Goal: Answer question/provide support: Answer question/provide support

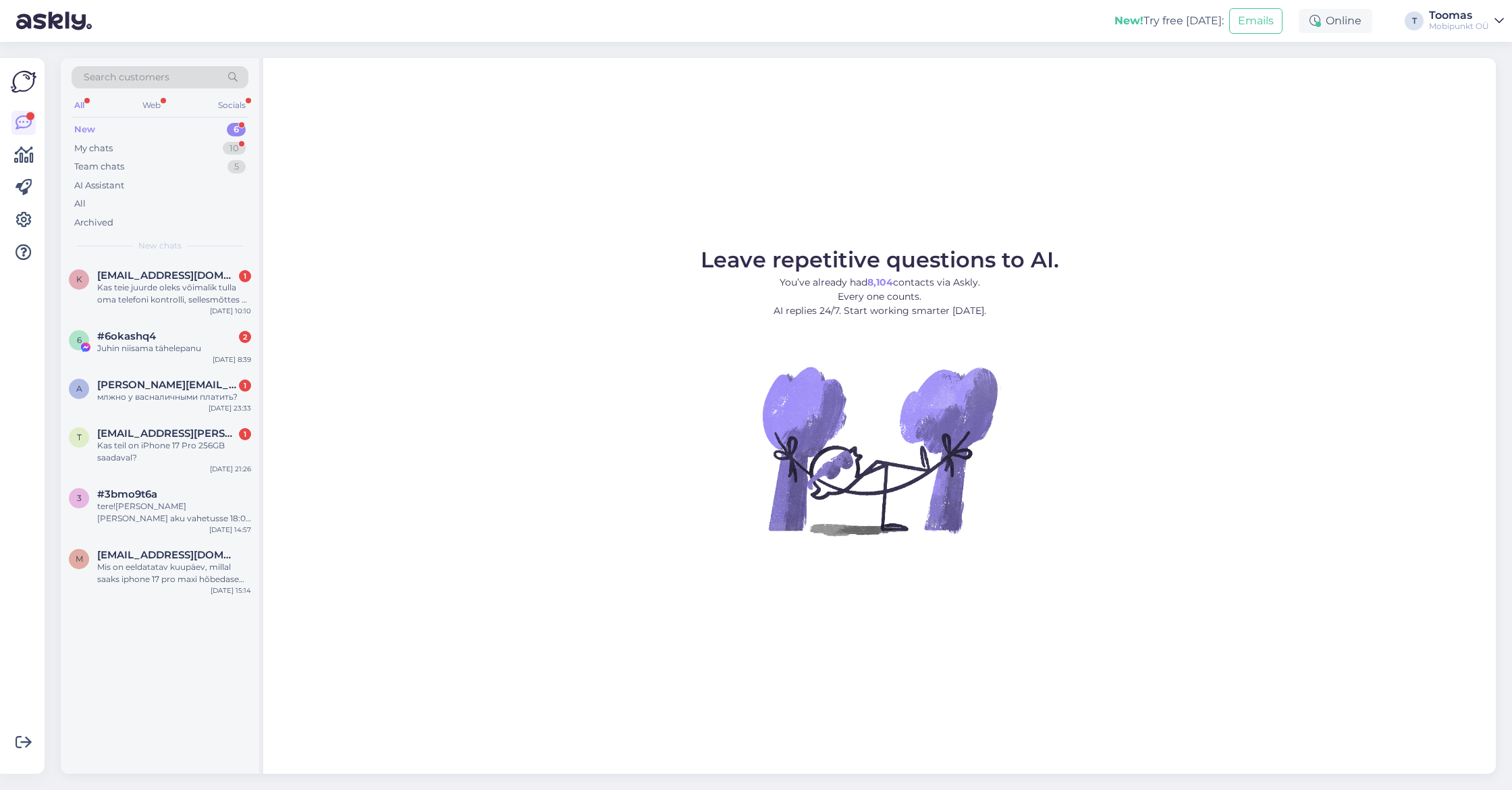
click at [231, 145] on div "10" at bounding box center [234, 149] width 23 height 13
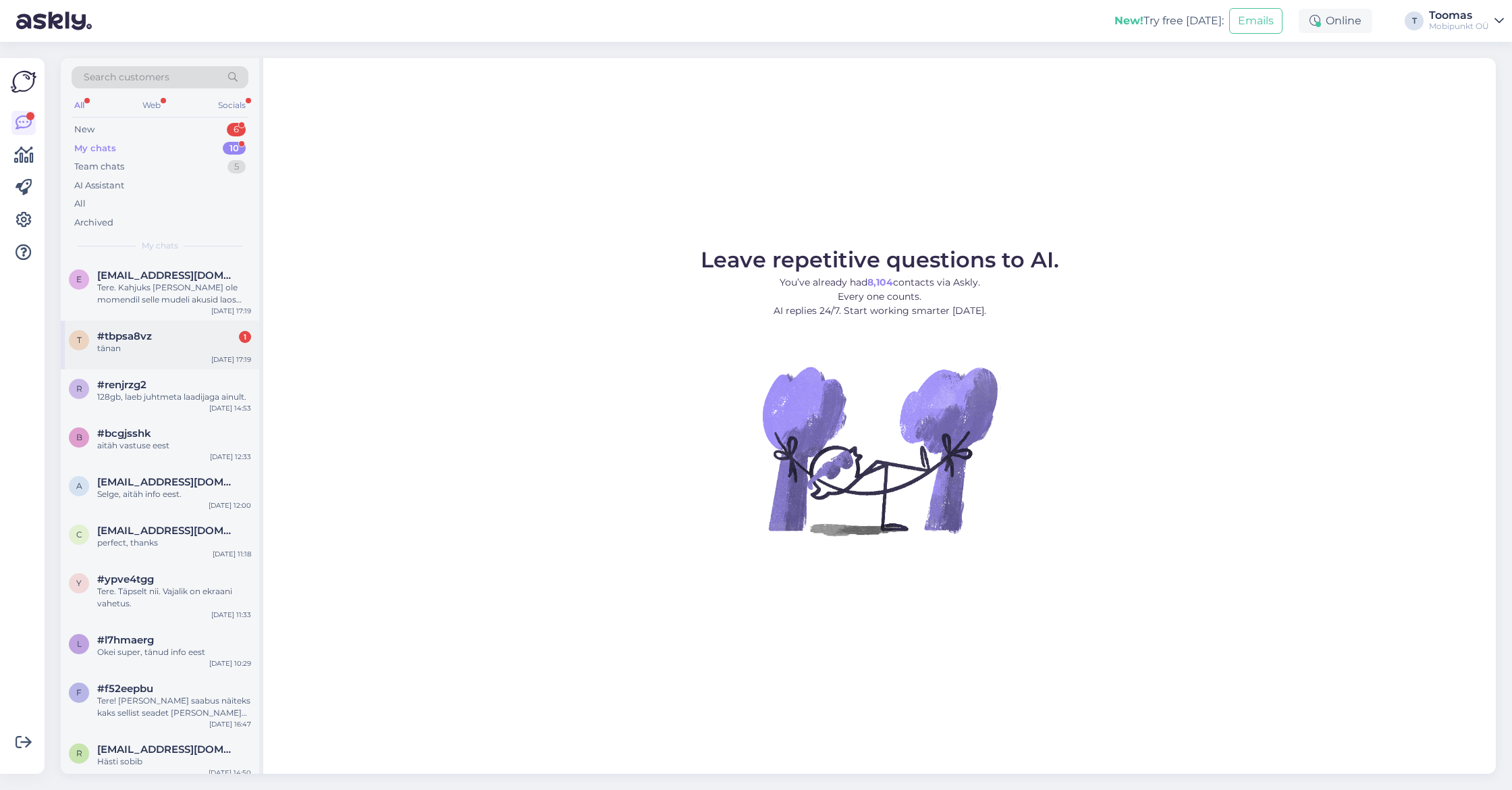
click at [206, 334] on div "#tbpsa8vz 1" at bounding box center [174, 336] width 154 height 12
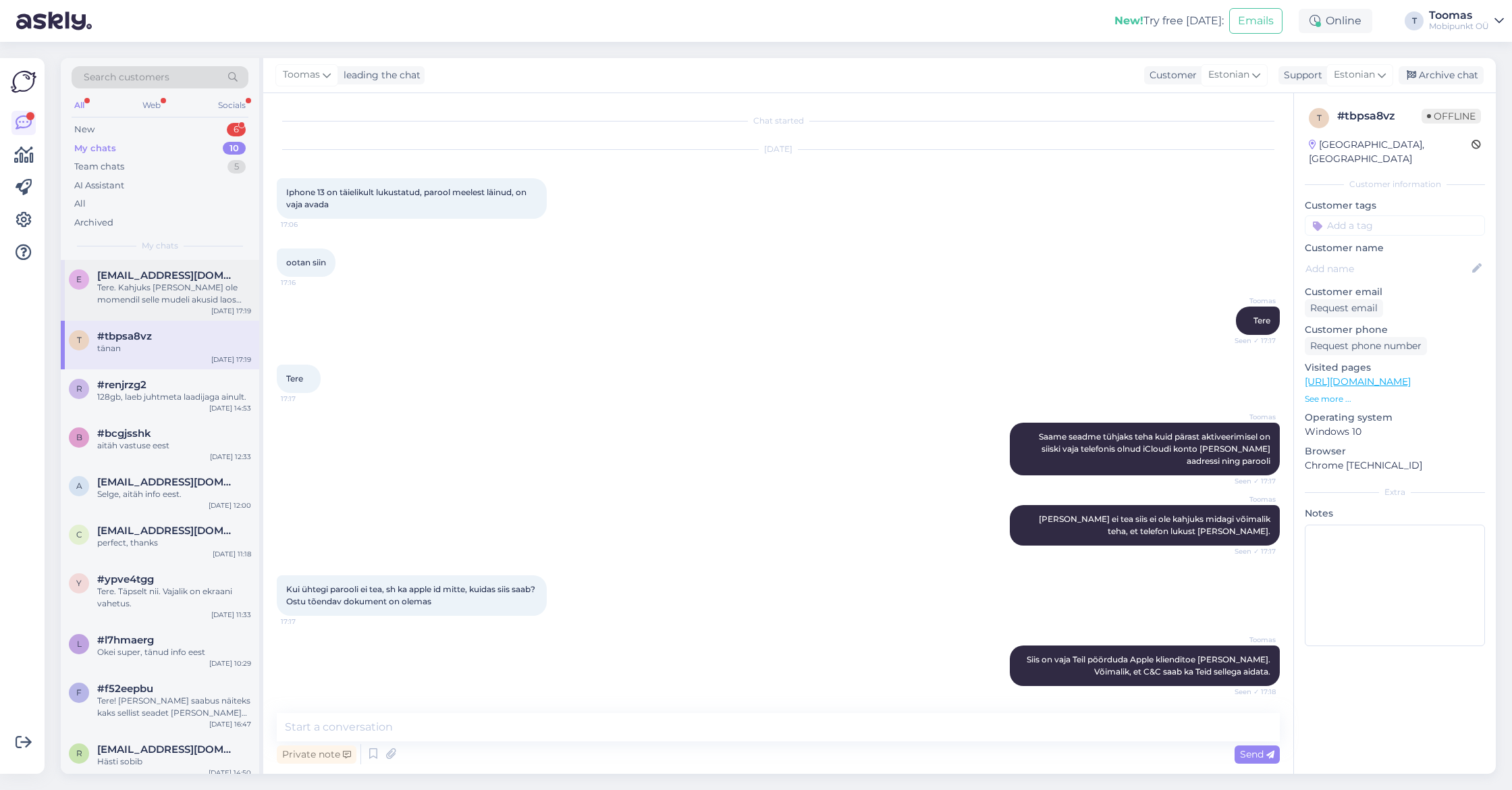
scroll to position [58, 0]
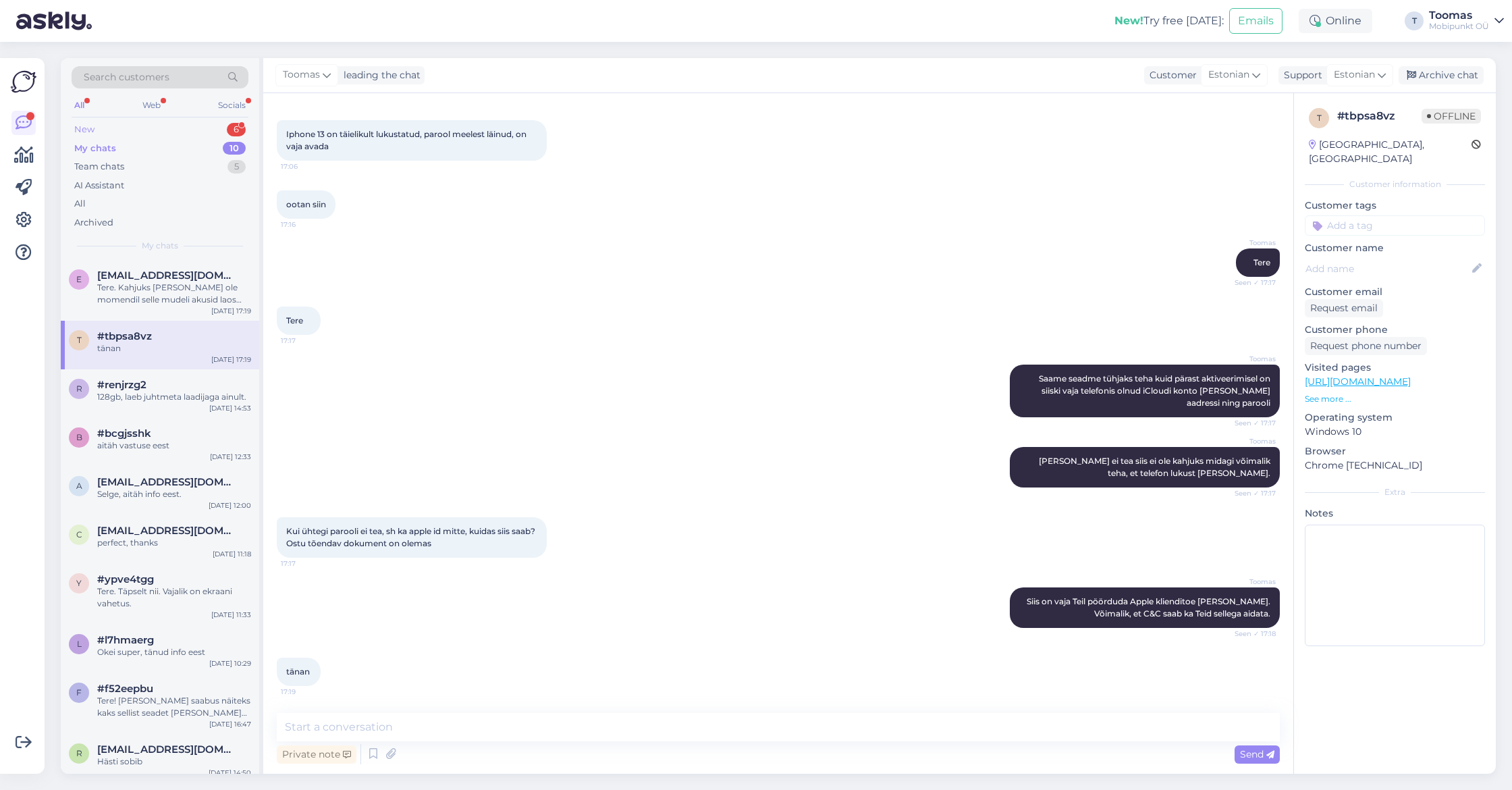
click at [219, 133] on div "New 6" at bounding box center [160, 130] width 177 height 19
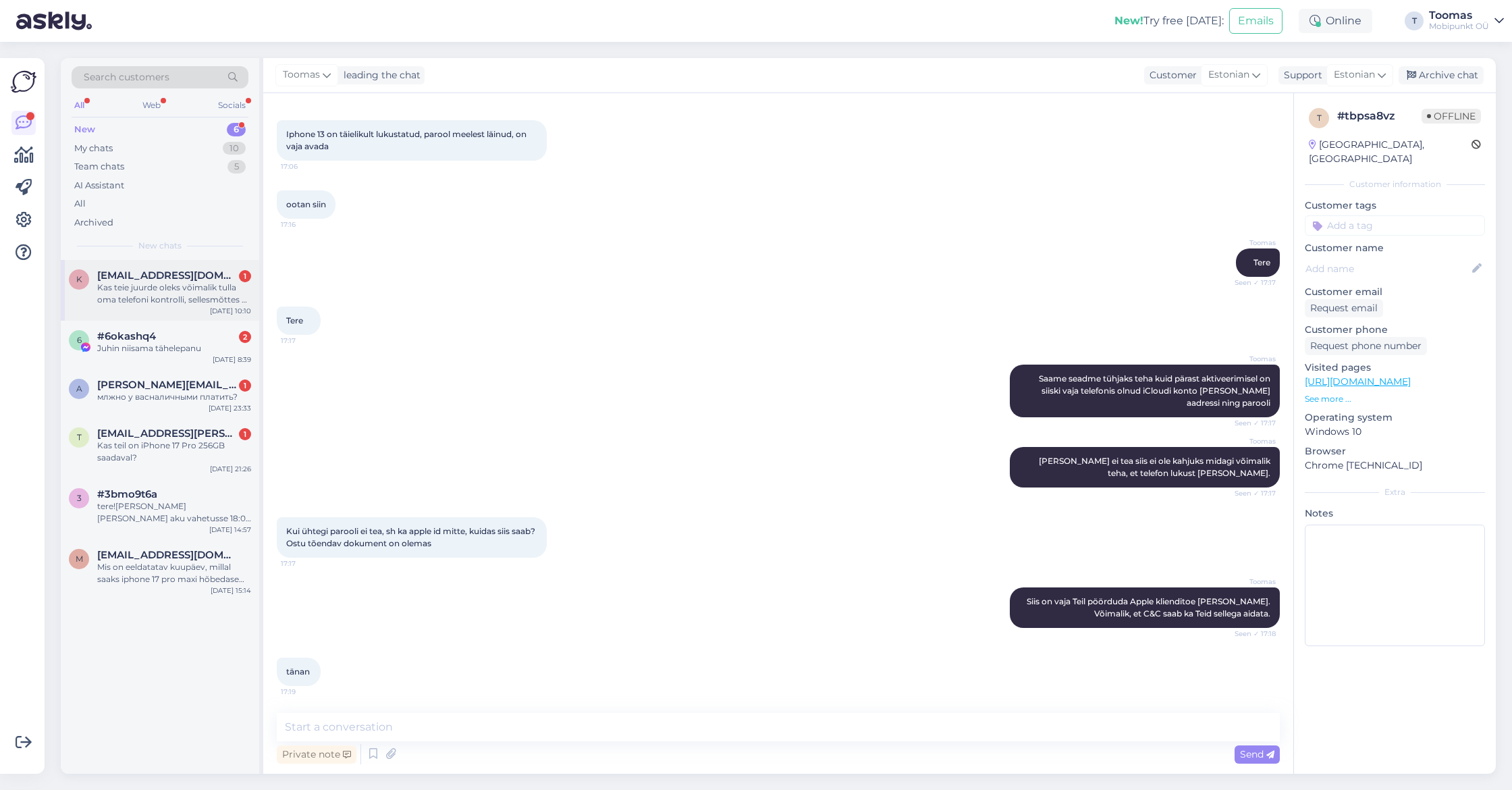
click at [179, 276] on span "[EMAIL_ADDRESS][DOMAIN_NAME]" at bounding box center [167, 275] width 140 height 12
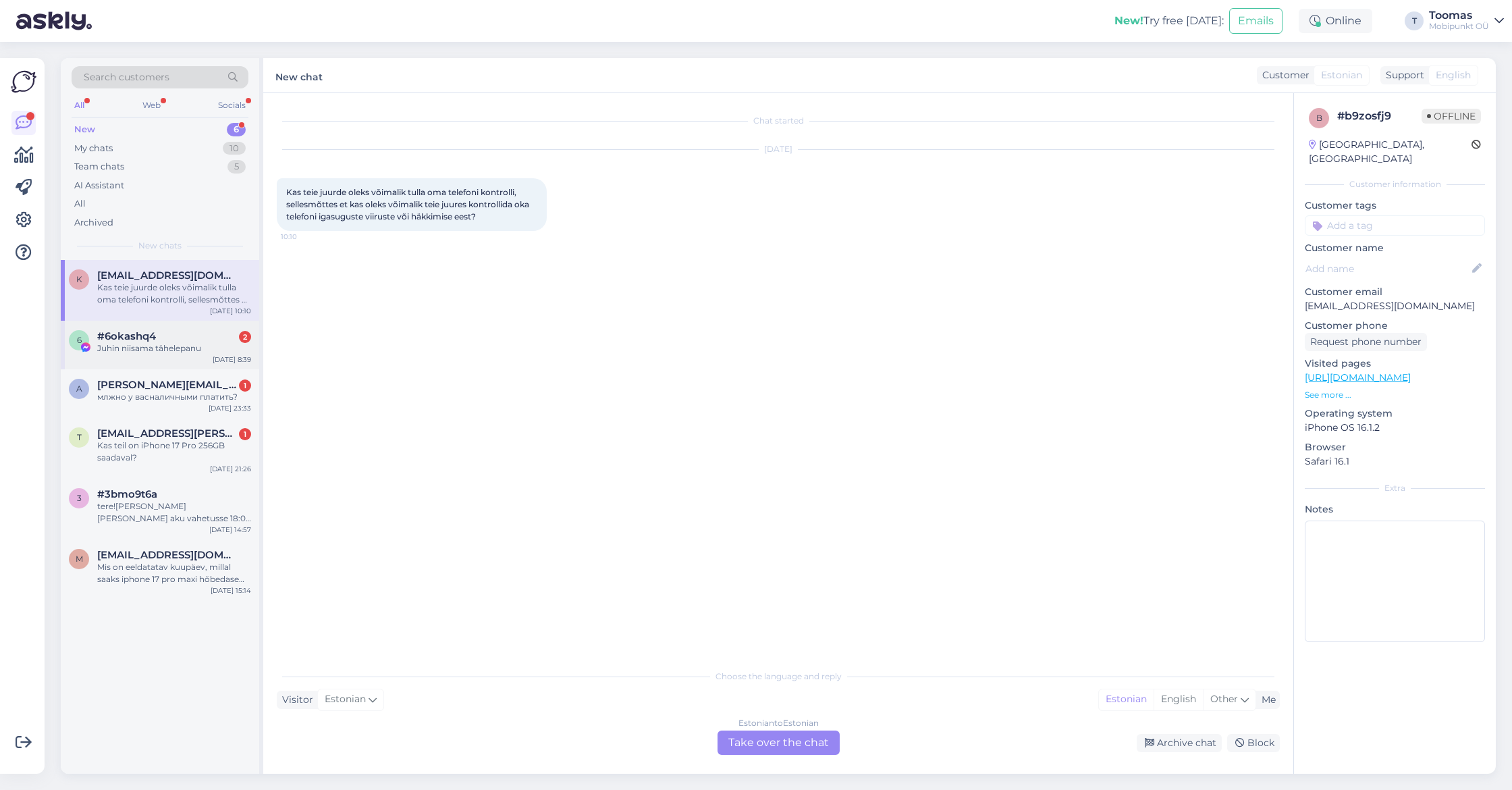
click at [216, 364] on div "6 #6okashq4 2 Juhin niisama tähelepanu [DATE] 8:39" at bounding box center [159, 345] width 199 height 49
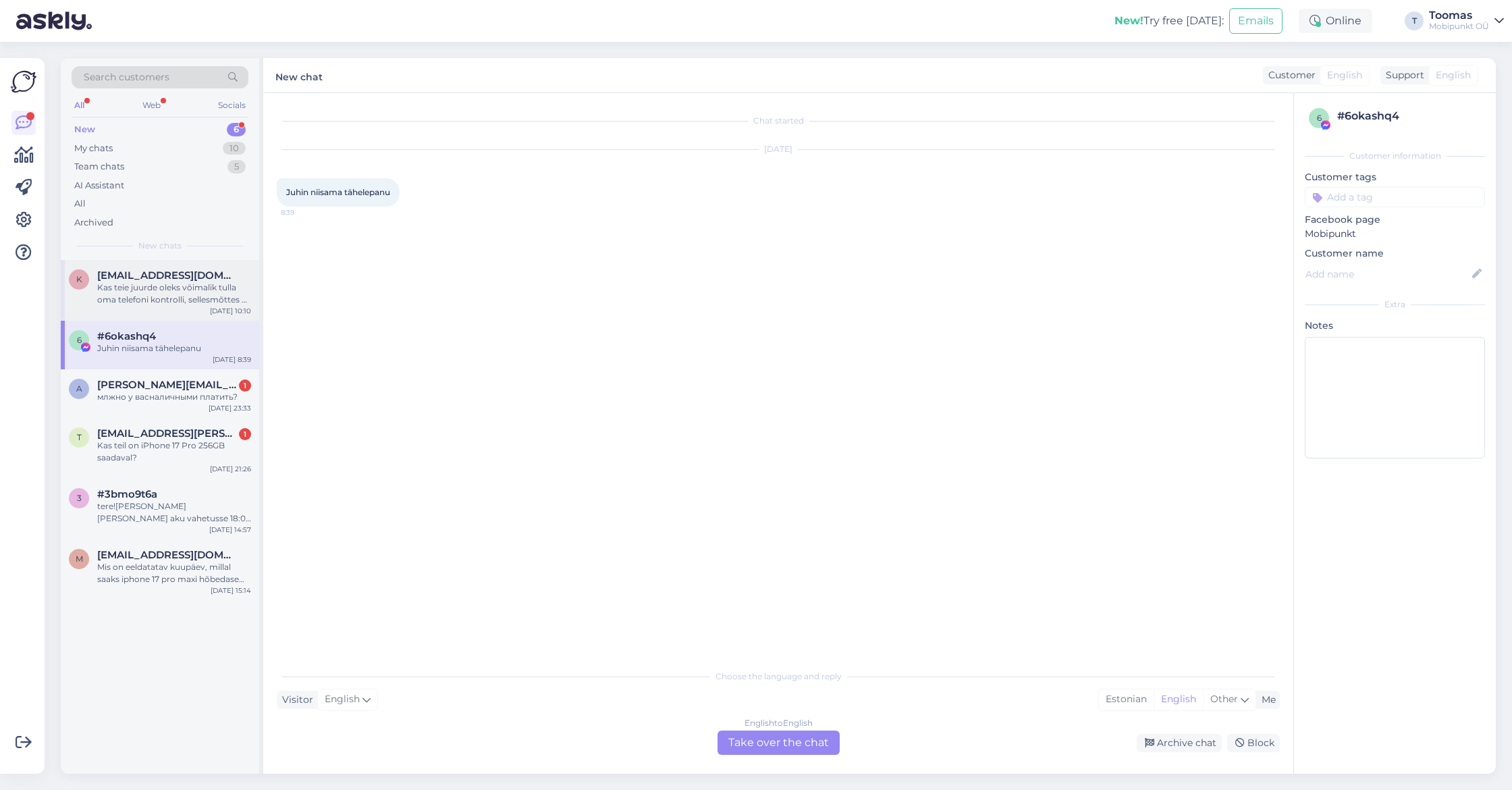
click at [201, 293] on div "Kas teie juurde oleks võimalik tulla oma telefoni kontrolli, sellesmõttes et ka…" at bounding box center [174, 293] width 154 height 24
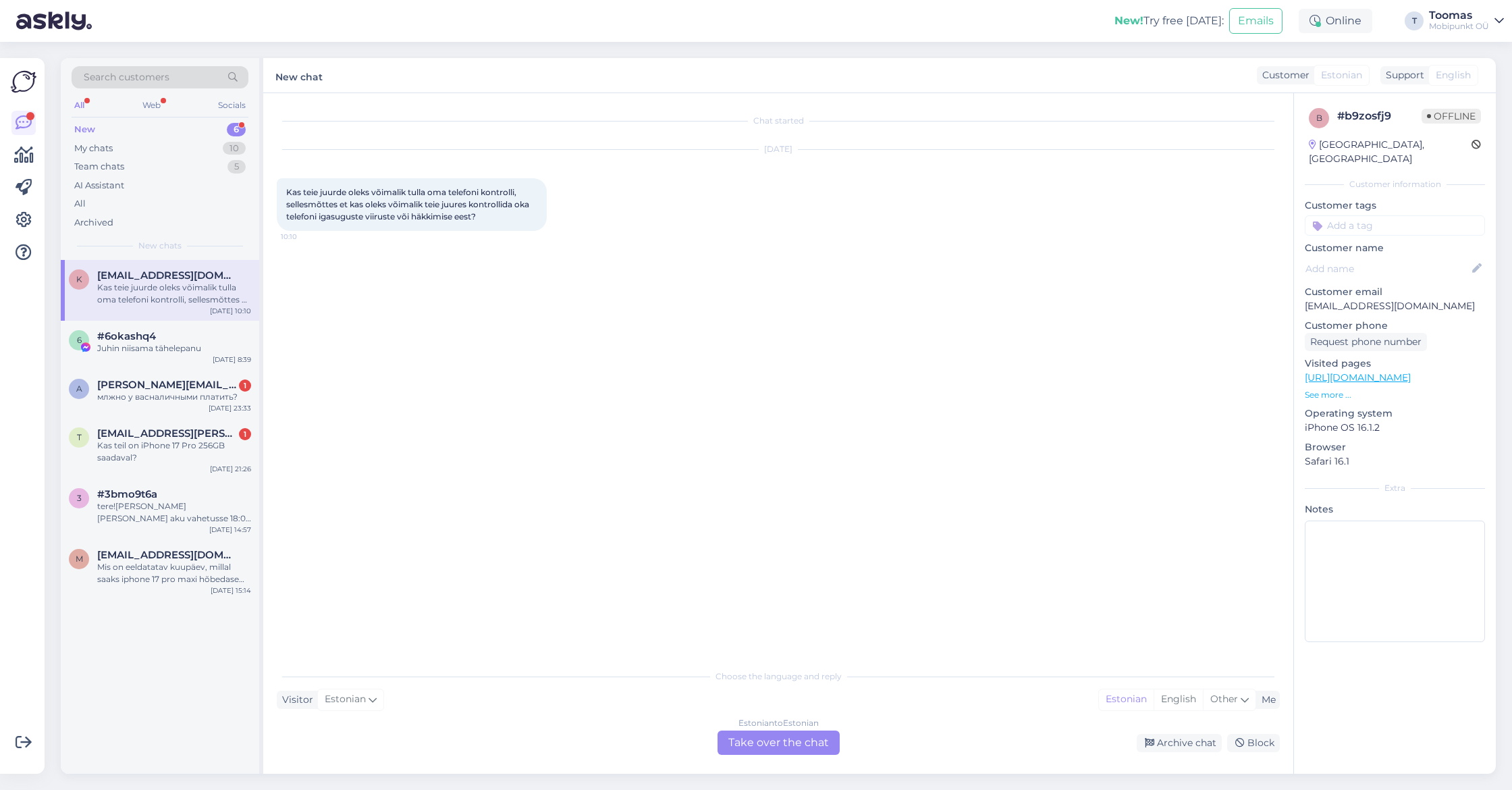
click at [816, 759] on div "Chat started [DATE] Kas teie juurde oleks võimalik tulla oma telefoni kontrolli…" at bounding box center [777, 433] width 1029 height 681
click at [816, 754] on div "Chat started [DATE] Kas teie juurde oleks võimalik tulla oma telefoni kontrolli…" at bounding box center [777, 433] width 1029 height 681
click at [816, 750] on div "Estonian to Estonian Take over the chat" at bounding box center [778, 742] width 122 height 24
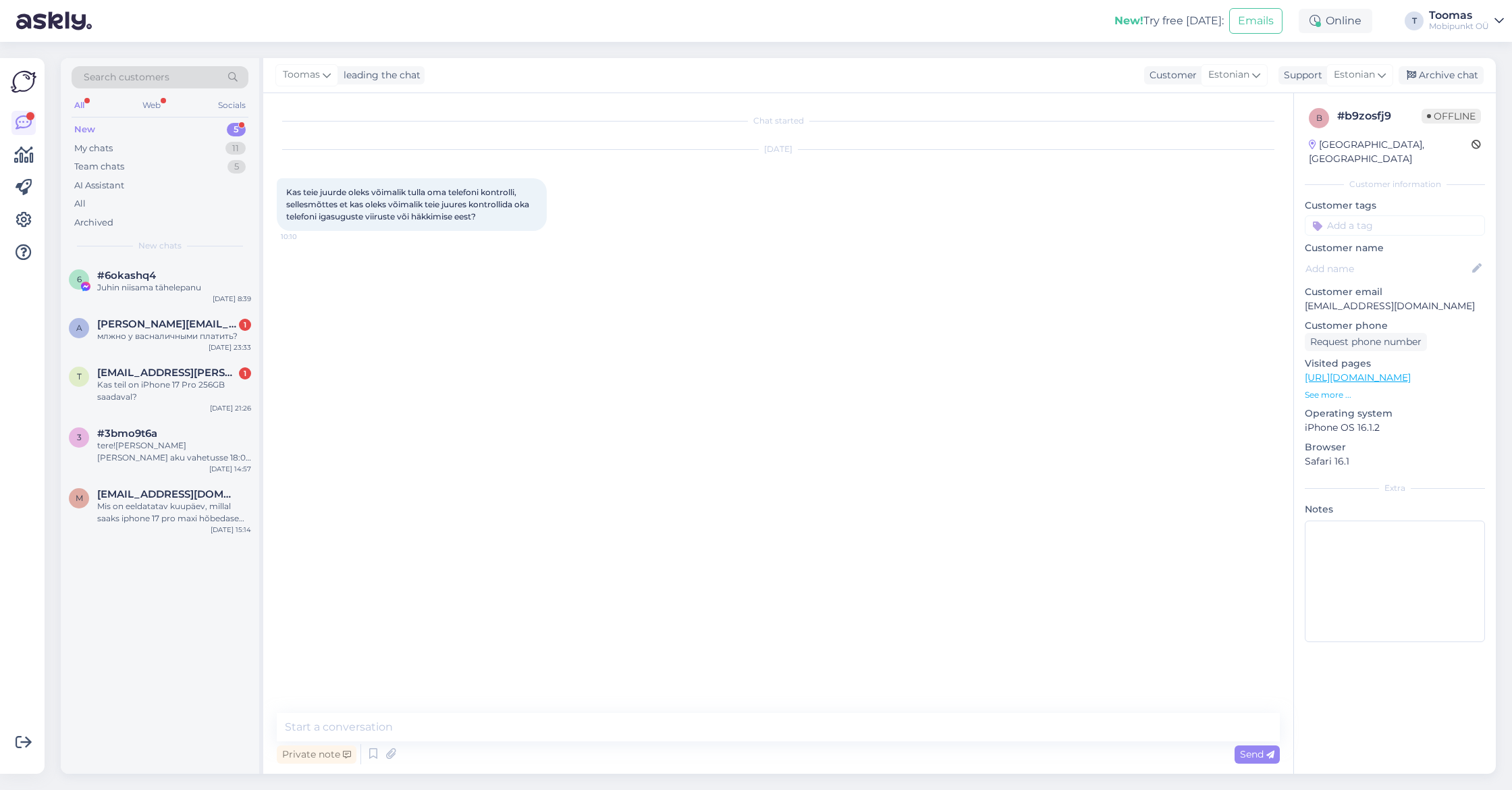
click at [818, 744] on div "Private note Send" at bounding box center [777, 754] width 1003 height 26
click at [820, 735] on textarea at bounding box center [777, 728] width 1003 height 29
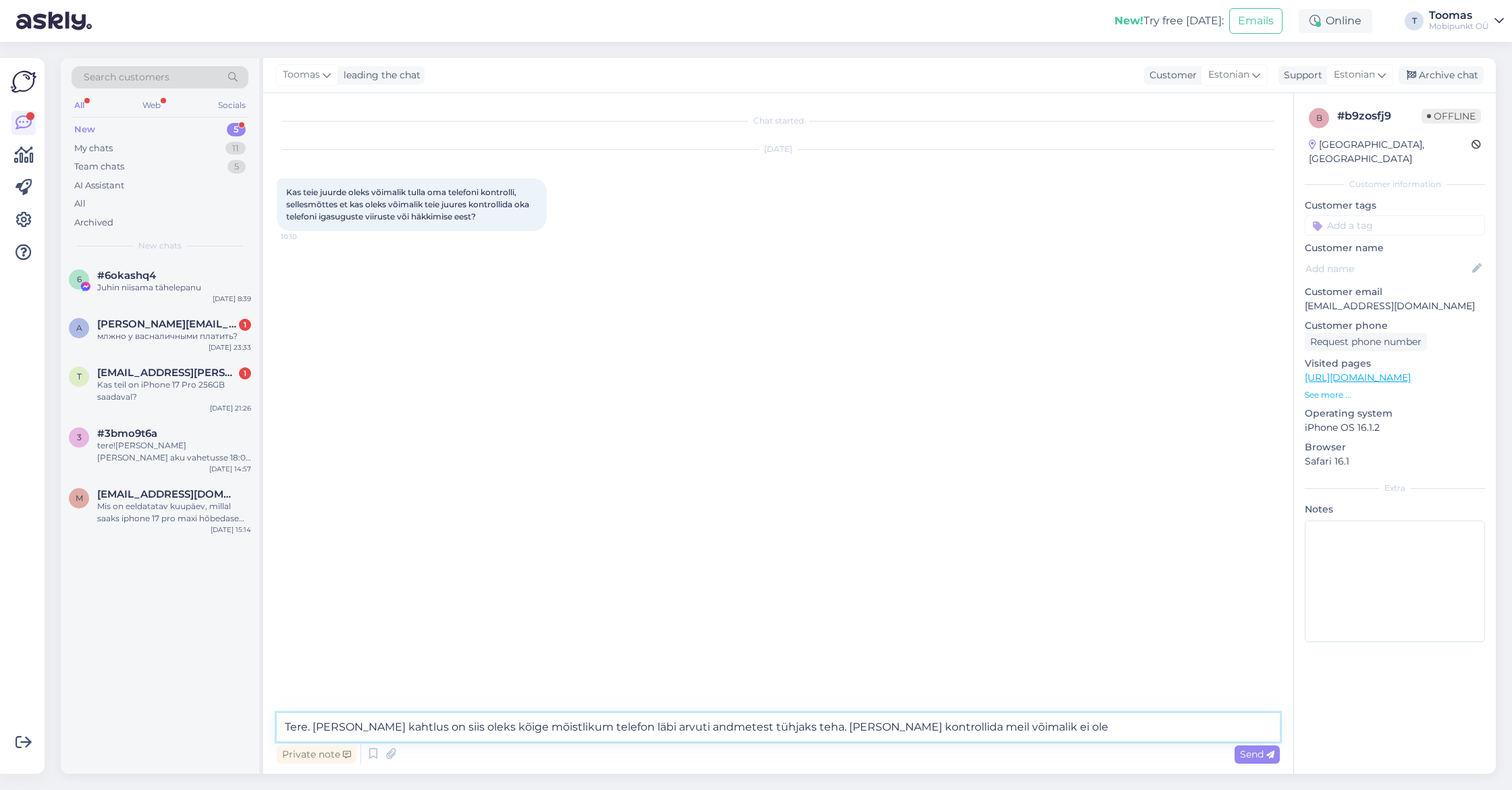
type textarea "Tere. [PERSON_NAME] kahtlus on siis oleks kõige mõistlikum telefon läbi arvuti …"
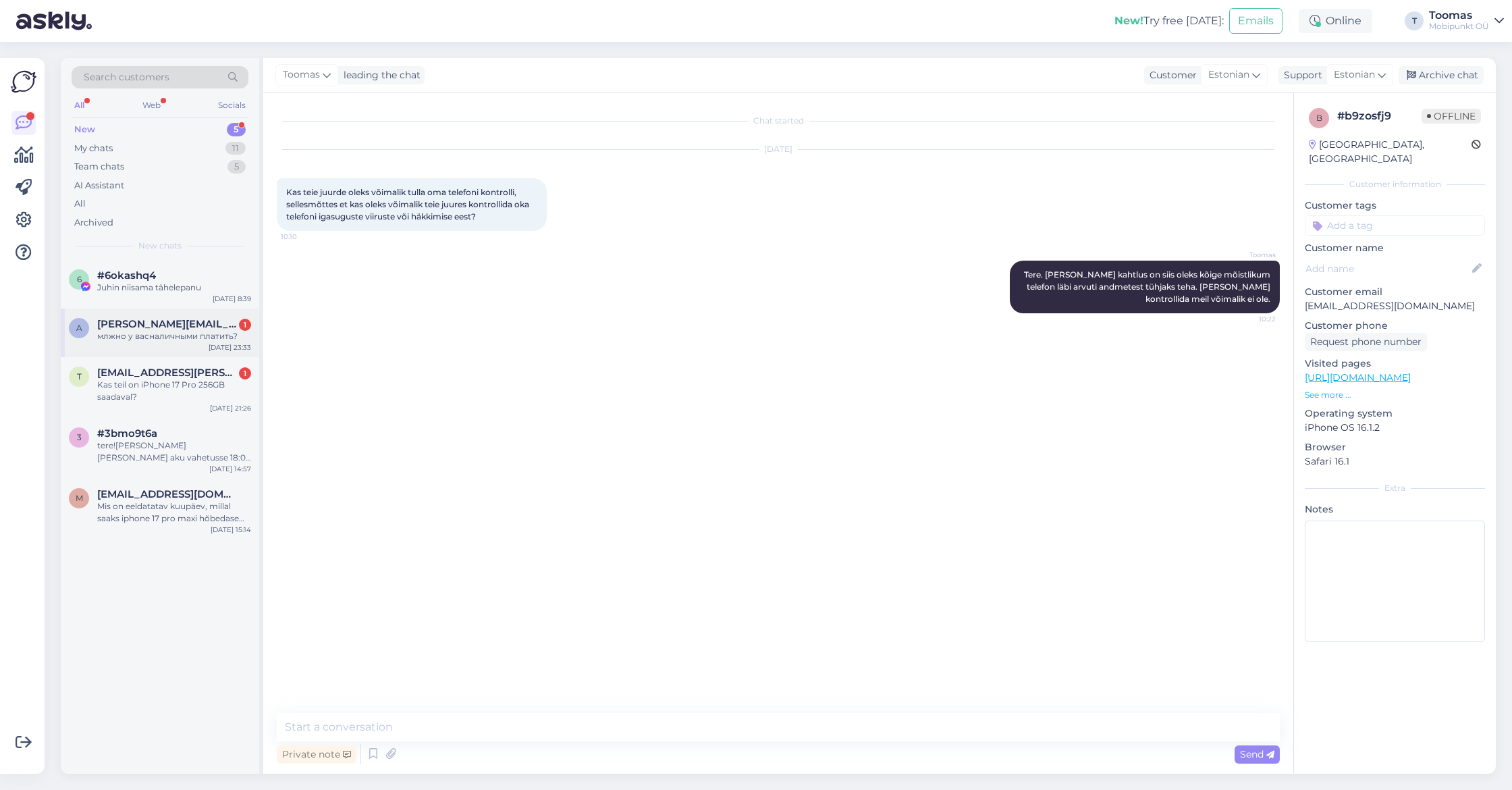
click at [154, 331] on div "млжно у васналичными платить?" at bounding box center [174, 336] width 154 height 12
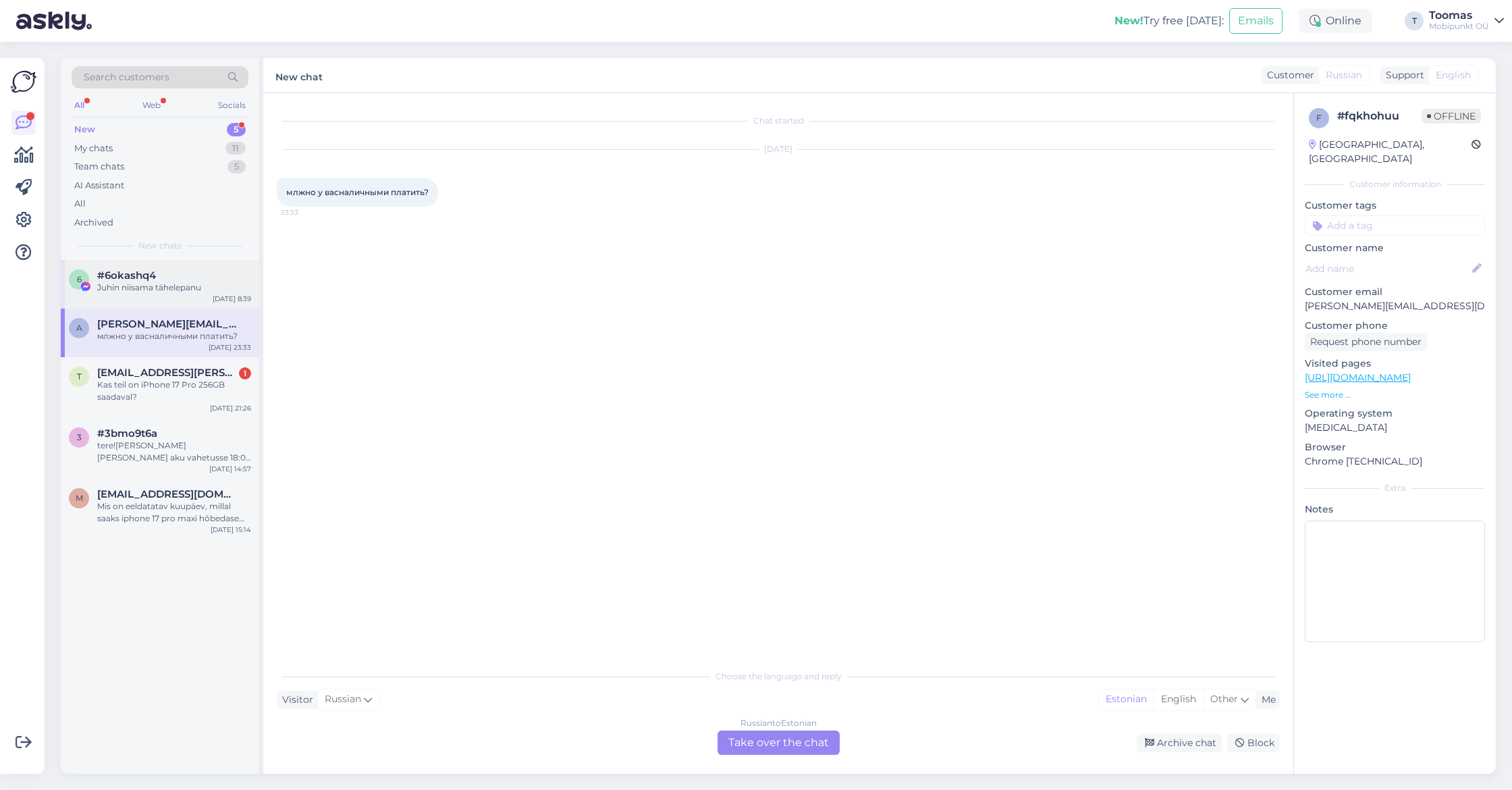
click at [168, 283] on div "Juhin niisama tähelepanu" at bounding box center [174, 287] width 154 height 12
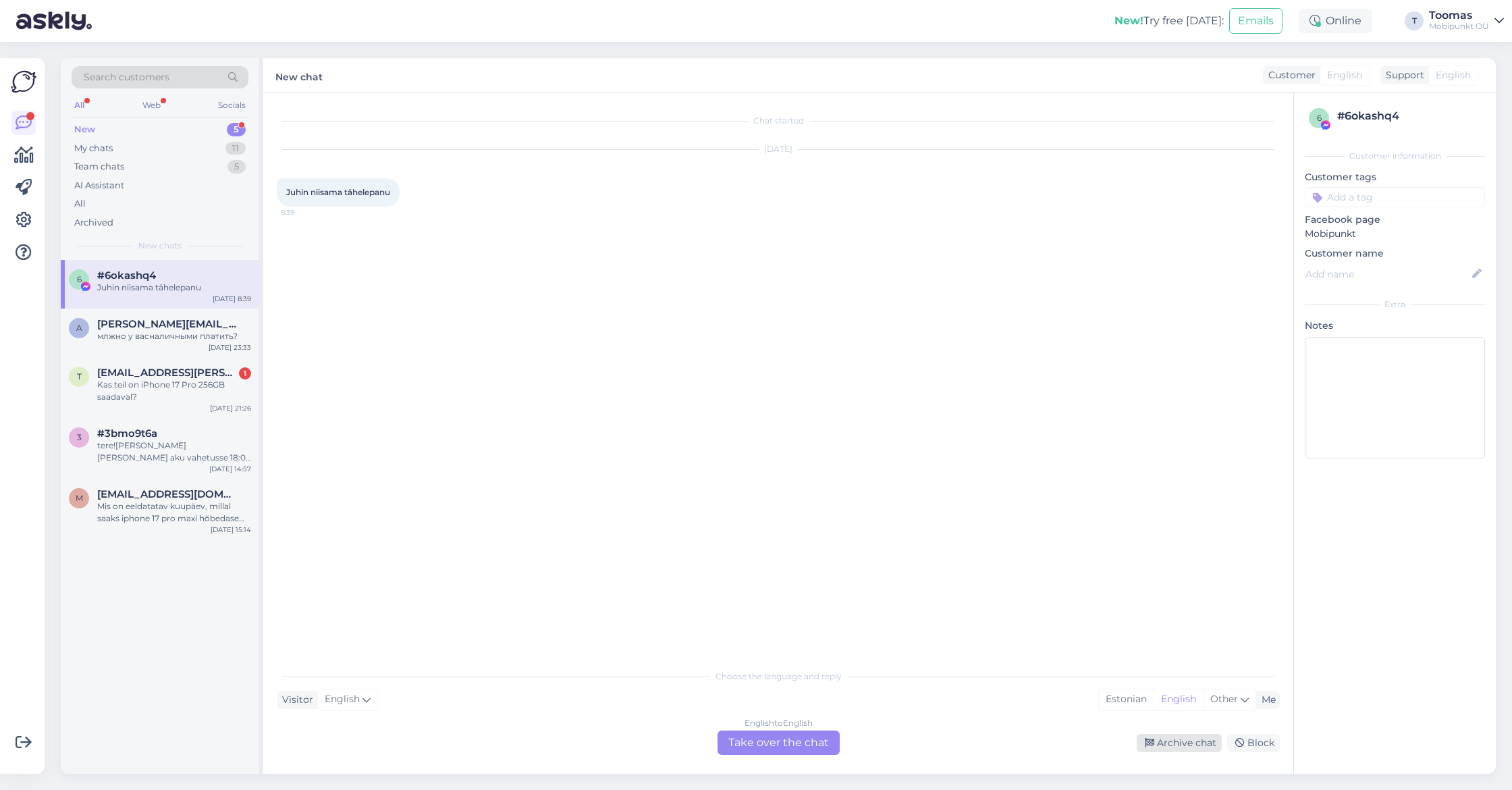
click at [1152, 744] on icon at bounding box center [1149, 744] width 10 height 10
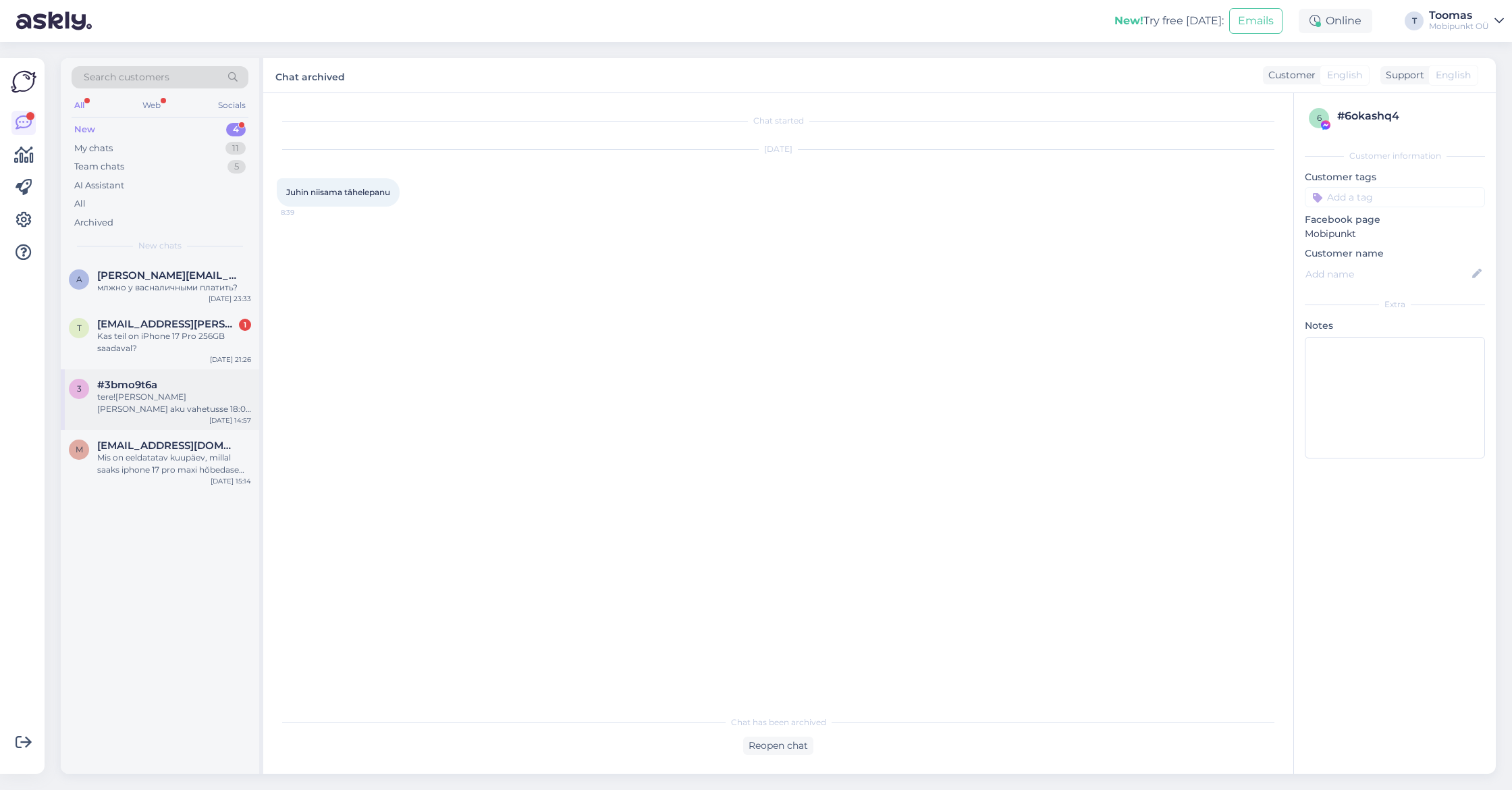
click at [170, 379] on div "#3bmo9t6a" at bounding box center [174, 385] width 154 height 12
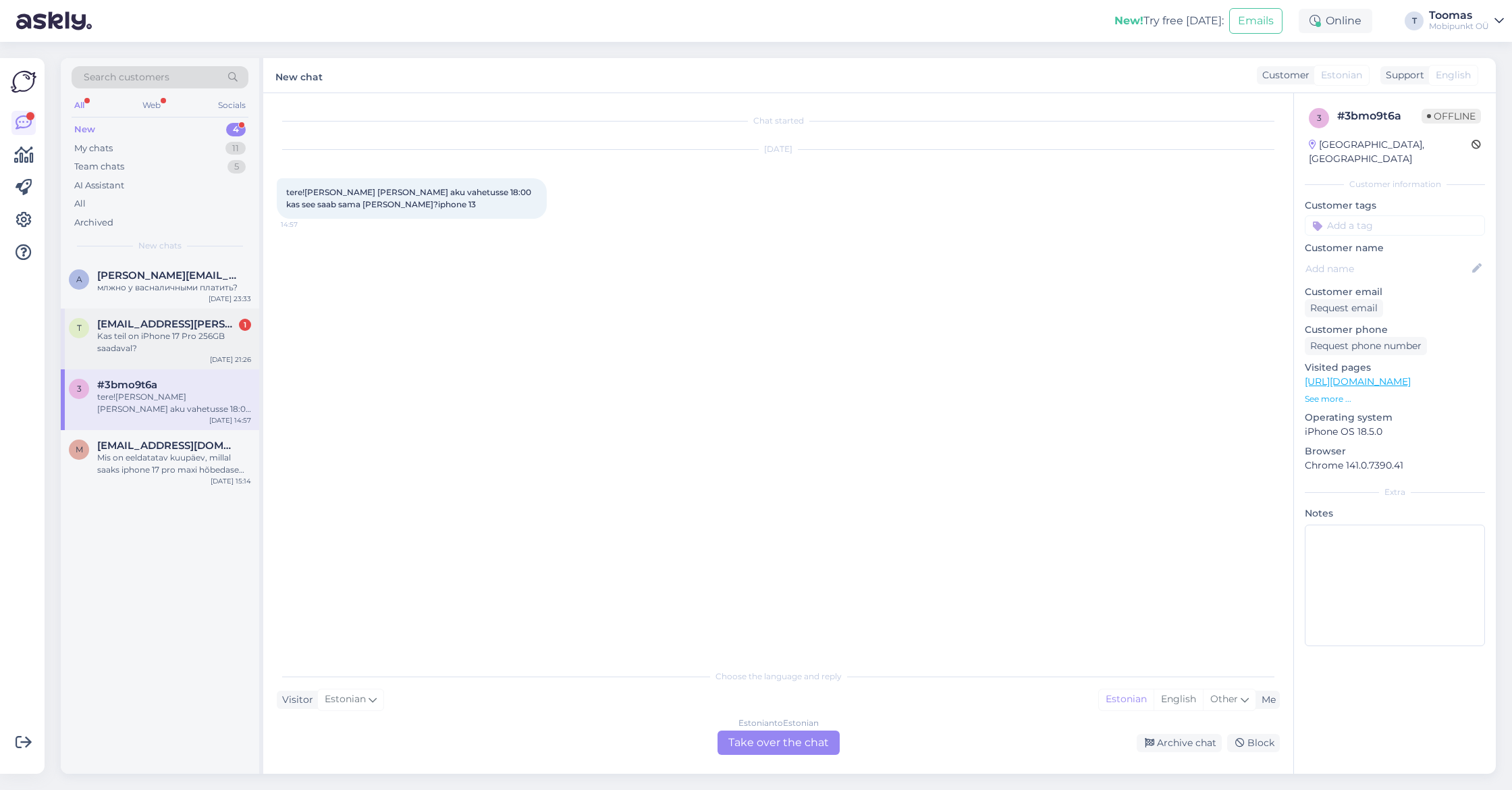
click at [197, 331] on div "Kas teil on iPhone 17 Pro 256GB saadaval?" at bounding box center [174, 342] width 154 height 24
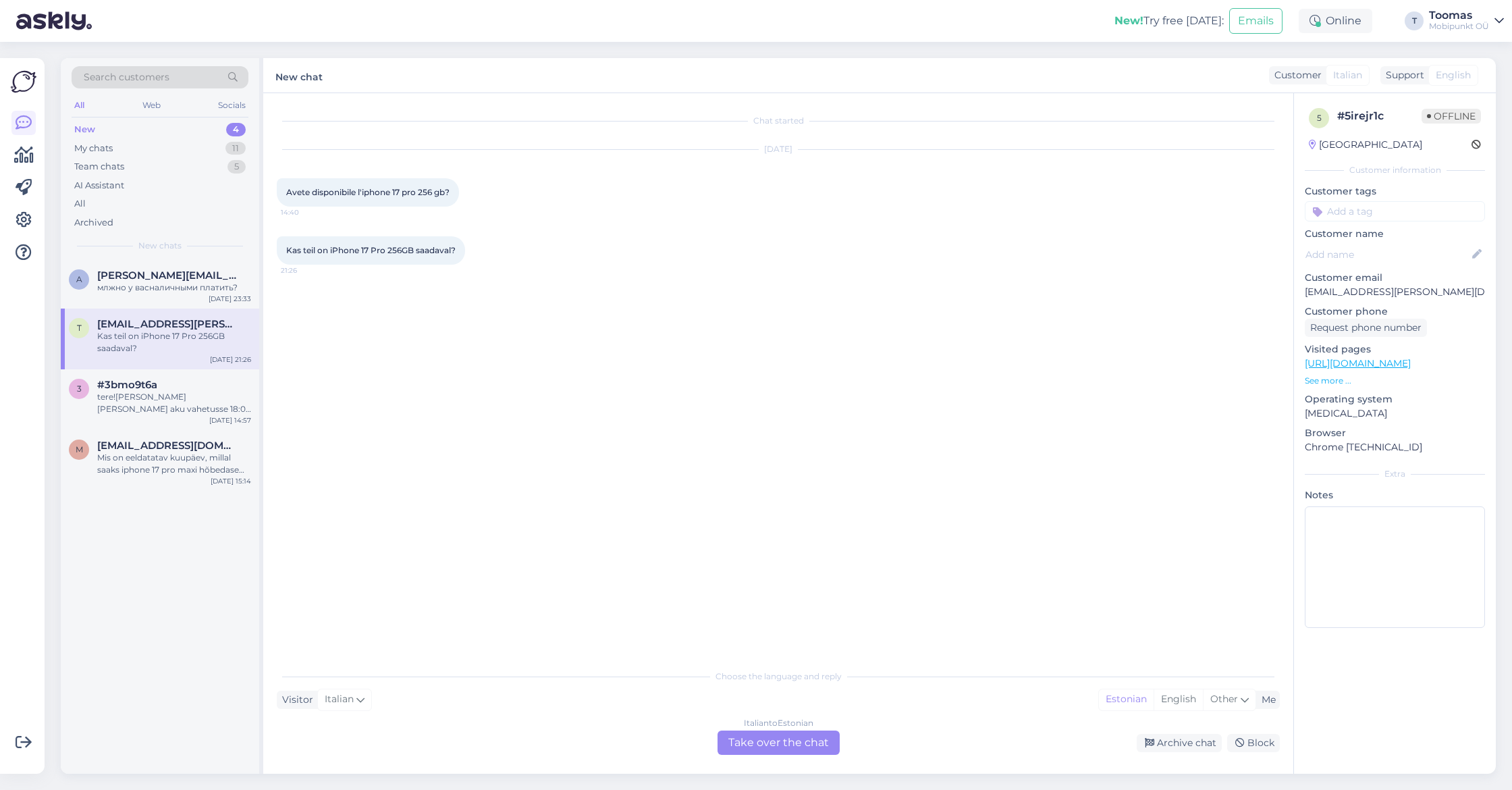
click at [756, 743] on div "Italian to Estonian Take over the chat" at bounding box center [778, 742] width 122 height 24
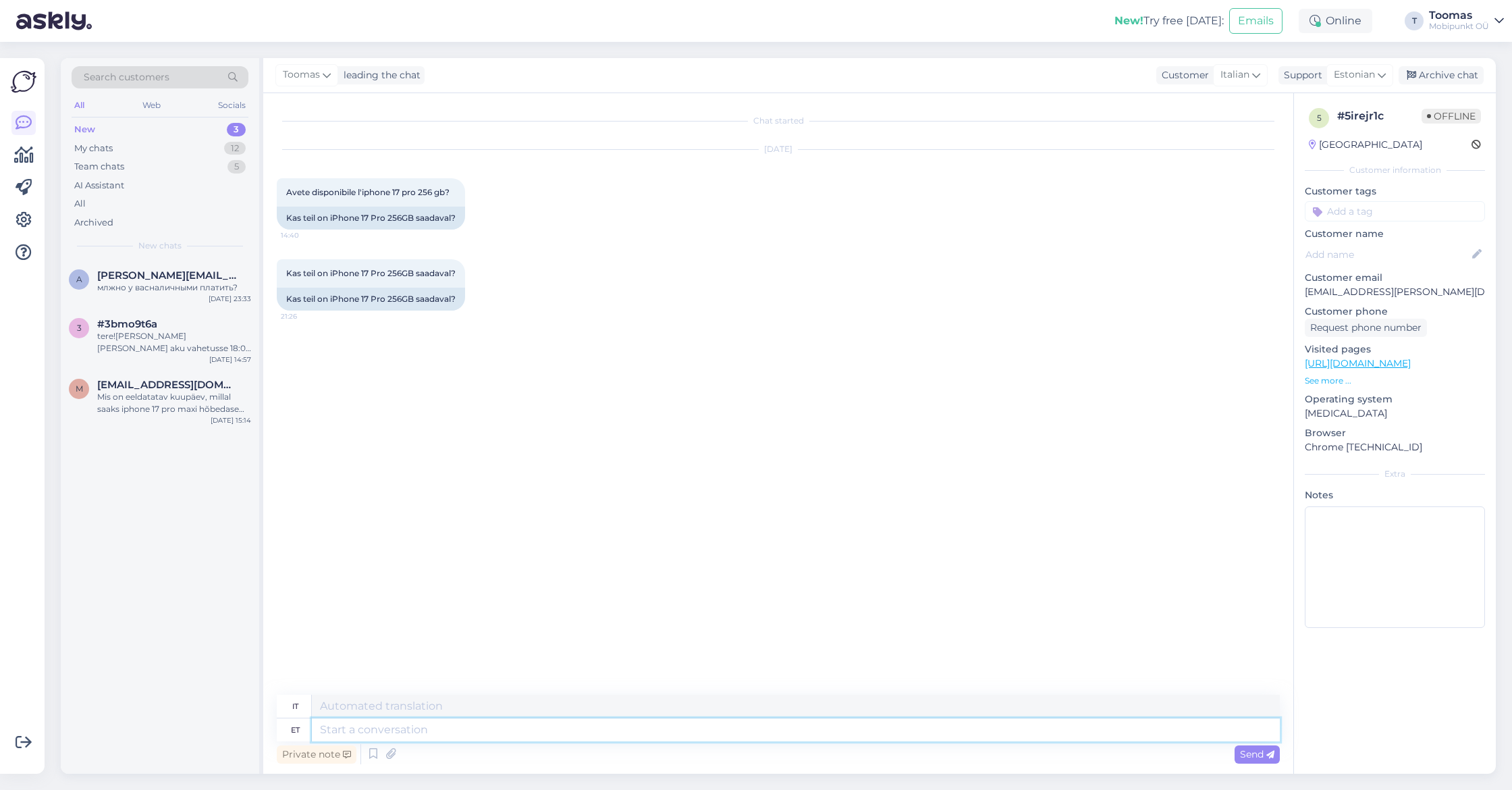
click at [748, 725] on textarea at bounding box center [795, 730] width 968 height 23
type textarea "tere. K"
type textarea "Ciao."
type textarea "t"
type textarea "Tere."
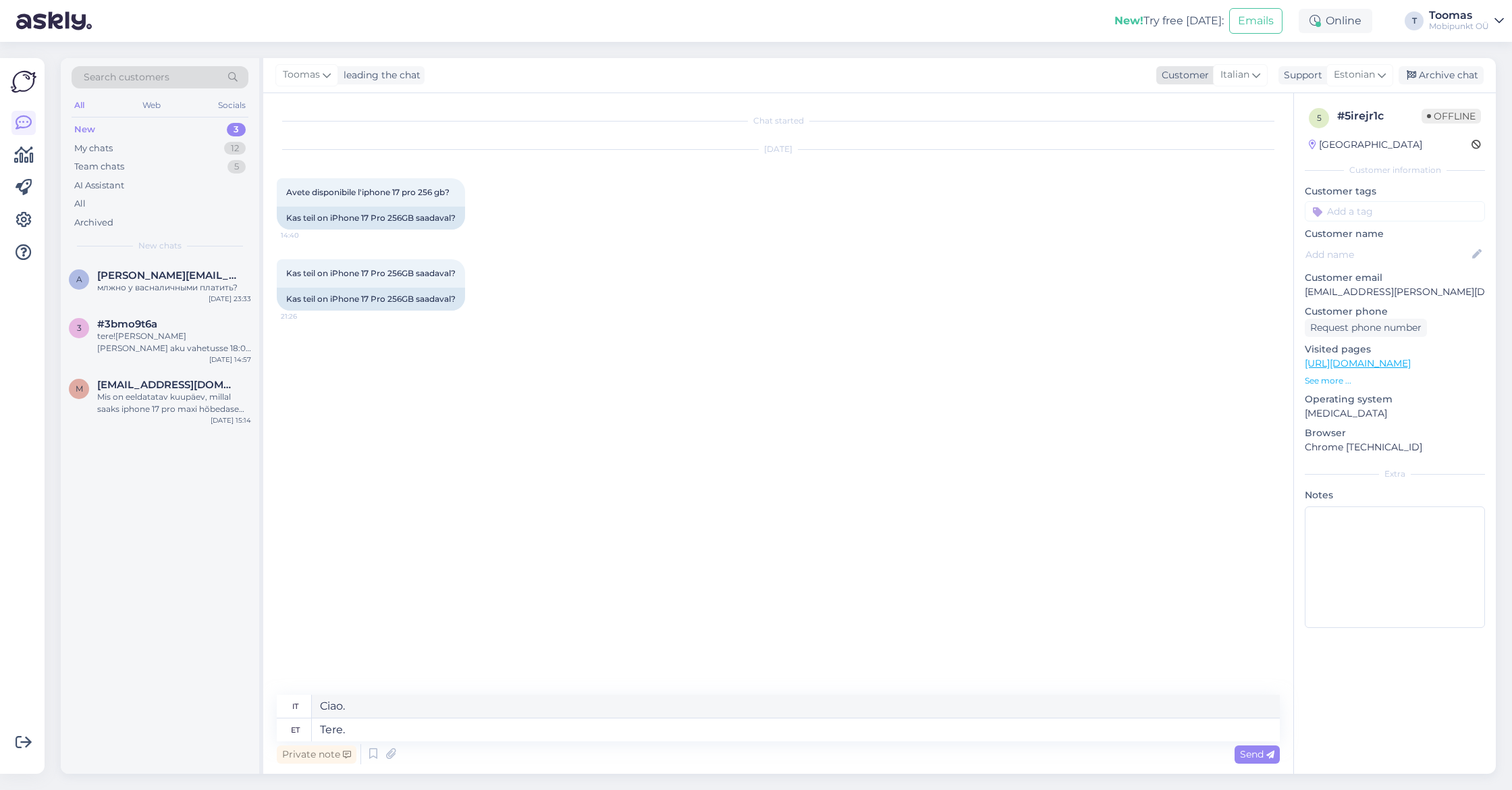
click at [1244, 77] on span "Italian" at bounding box center [1235, 74] width 29 height 14
type input "est"
click at [1192, 136] on link "Estonian" at bounding box center [1212, 134] width 149 height 22
click at [372, 737] on textarea "Tere." at bounding box center [777, 728] width 1003 height 29
type textarea "Tere. Kahjuks kohapeal meil ühtegi iPhone 17 Pro ega Pro Max mudelit pakkuda ei…"
